Goal: Task Accomplishment & Management: Manage account settings

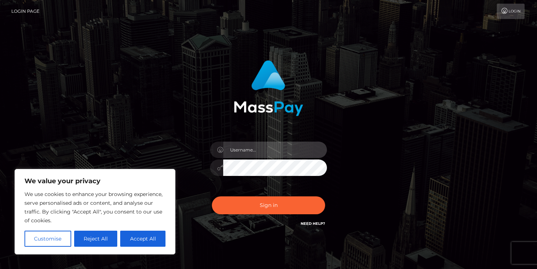
click at [251, 152] on input "text" at bounding box center [275, 150] width 104 height 16
type input "lifelesssb@gmail.com"
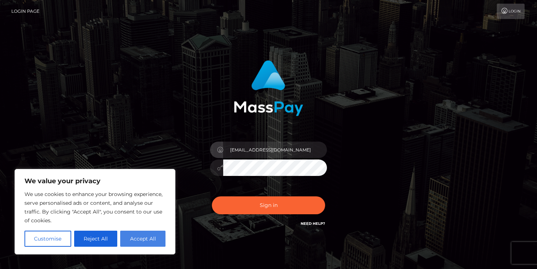
click at [149, 243] on button "Accept All" at bounding box center [142, 239] width 45 height 16
checkbox input "true"
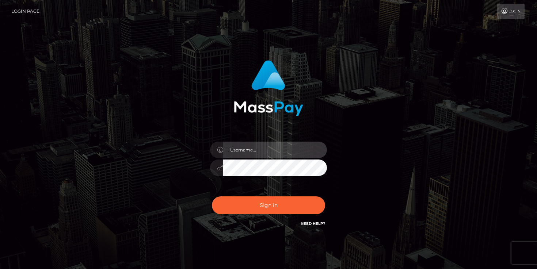
click at [270, 152] on input "text" at bounding box center [275, 150] width 104 height 16
type input "[EMAIL_ADDRESS][DOMAIN_NAME]"
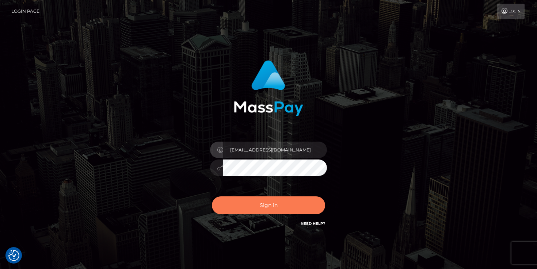
click at [277, 209] on button "Sign in" at bounding box center [268, 206] width 113 height 18
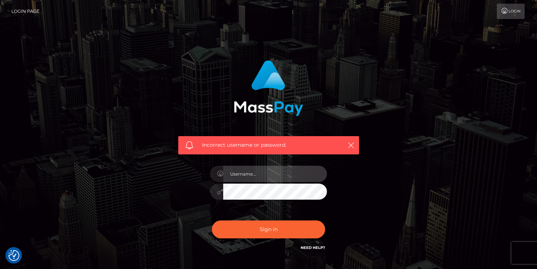
click at [274, 171] on input "text" at bounding box center [275, 174] width 104 height 16
type input "2004-05-08"
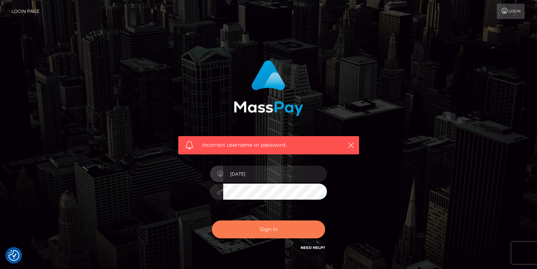
click at [282, 233] on button "Sign in" at bounding box center [268, 230] width 113 height 18
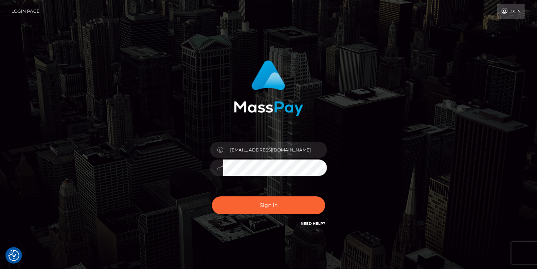
click at [310, 221] on h6 "Need Help?" at bounding box center [313, 223] width 24 height 6
click at [308, 223] on link "Need Help?" at bounding box center [313, 223] width 24 height 5
click at [315, 224] on link "Need Help?" at bounding box center [313, 223] width 24 height 5
click at [316, 226] on div "Need Help?" at bounding box center [313, 224] width 24 height 9
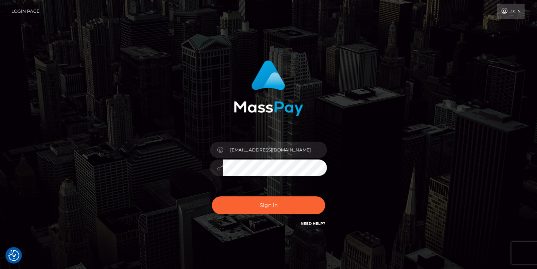
click at [317, 226] on h6 "Need Help?" at bounding box center [313, 223] width 24 height 6
click at [315, 222] on link "Need Help?" at bounding box center [313, 223] width 24 height 5
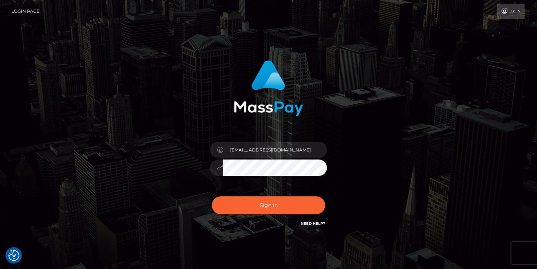
click at [315, 222] on link "Need Help?" at bounding box center [313, 223] width 24 height 5
click at [515, 13] on link "Login" at bounding box center [511, 11] width 28 height 15
click at [321, 225] on link "Need Help?" at bounding box center [313, 223] width 24 height 5
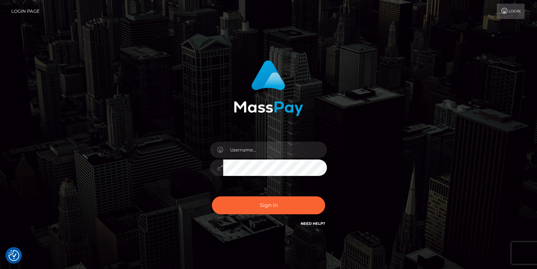
click at [321, 225] on link "Need Help?" at bounding box center [313, 223] width 24 height 5
click at [293, 149] on input "text" at bounding box center [275, 150] width 104 height 16
type input "[EMAIL_ADDRESS][DOMAIN_NAME]"
click at [313, 224] on link "Need Help?" at bounding box center [313, 223] width 24 height 5
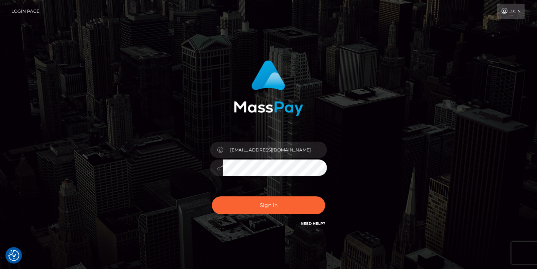
click at [313, 224] on link "Need Help?" at bounding box center [313, 223] width 24 height 5
